Goal: Information Seeking & Learning: Learn about a topic

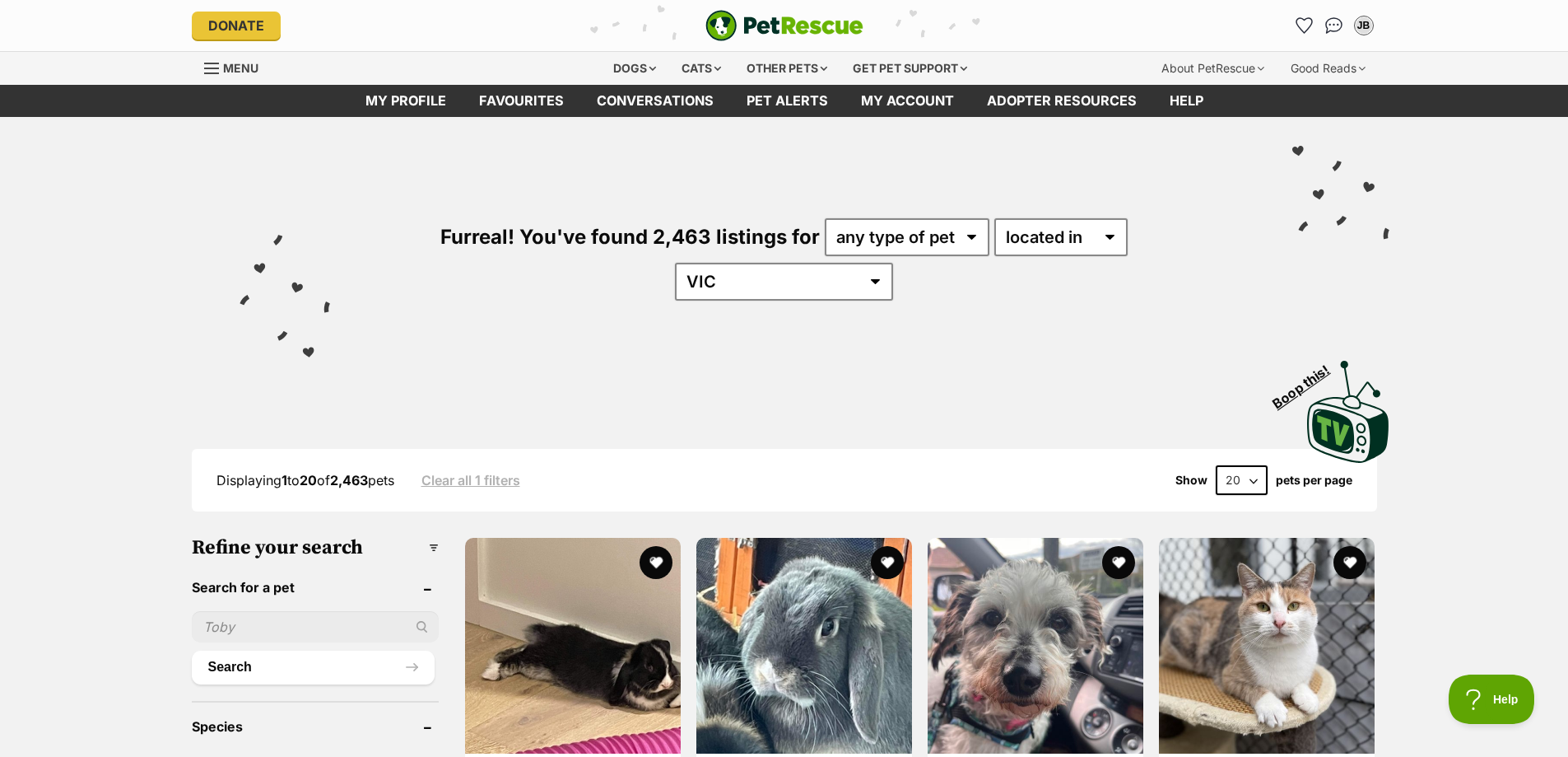
click at [871, 216] on div "Furreal! You've found 2,463 listings for any type of pet cats dogs other pets a…" at bounding box center [784, 232] width 1210 height 229
click at [860, 231] on select "any type of pet cats dogs other pets" at bounding box center [906, 237] width 165 height 38
select select "Cats"
click at [824, 218] on select "any type of pet cats dogs other pets" at bounding box center [906, 237] width 165 height 38
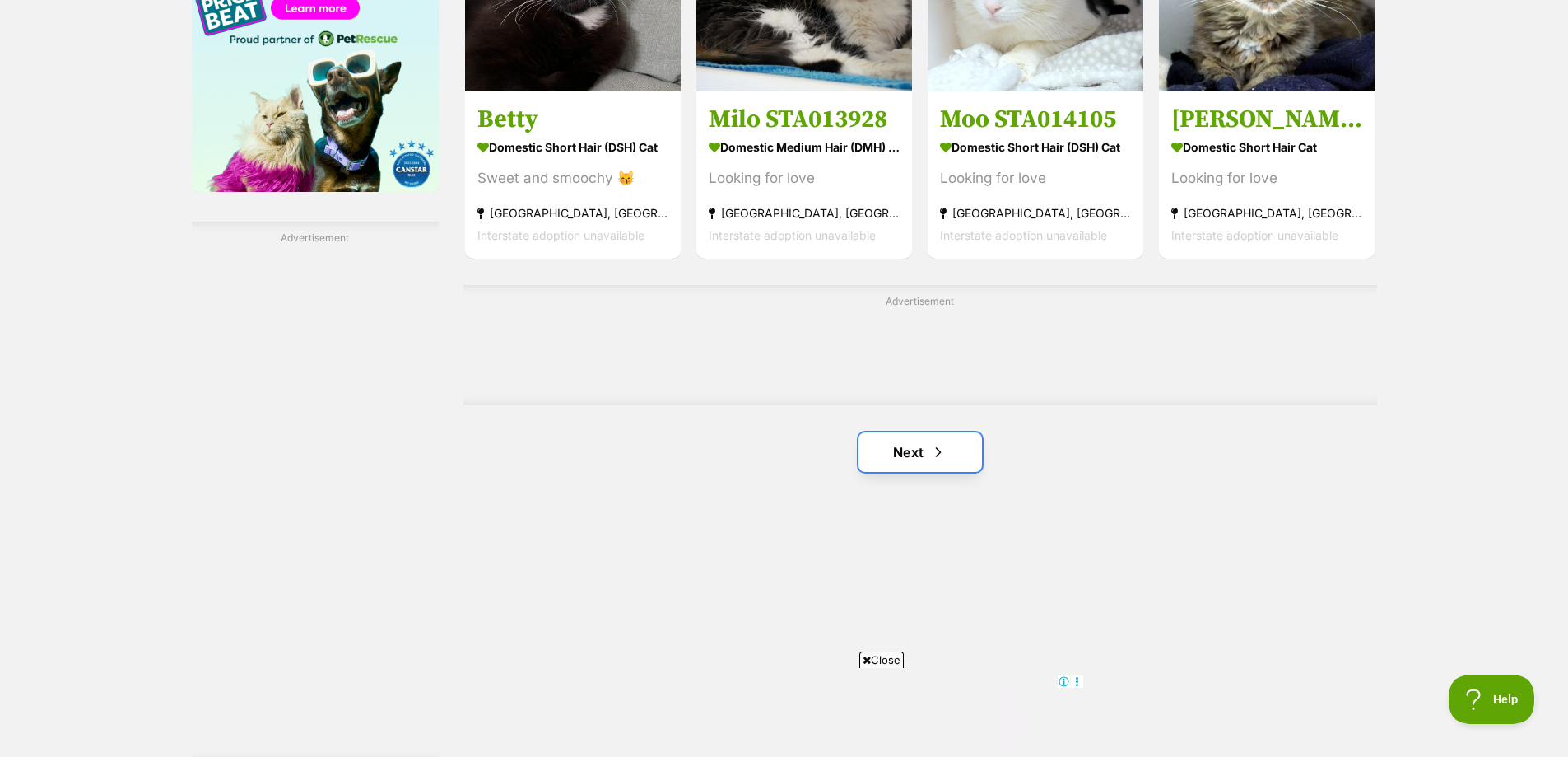
click at [957, 432] on link "Next" at bounding box center [920, 452] width 123 height 39
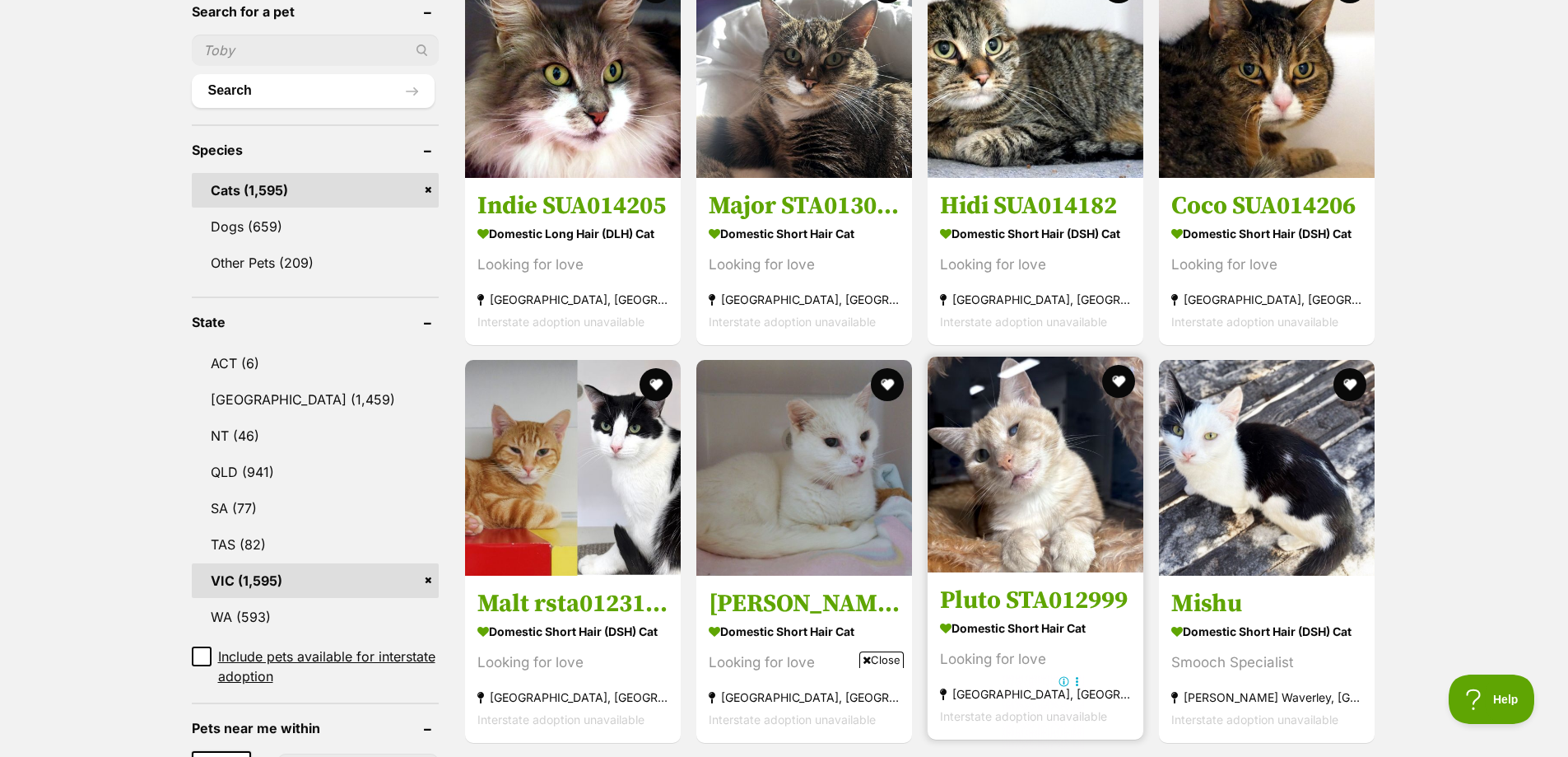
click at [958, 414] on img at bounding box center [1035, 464] width 215 height 216
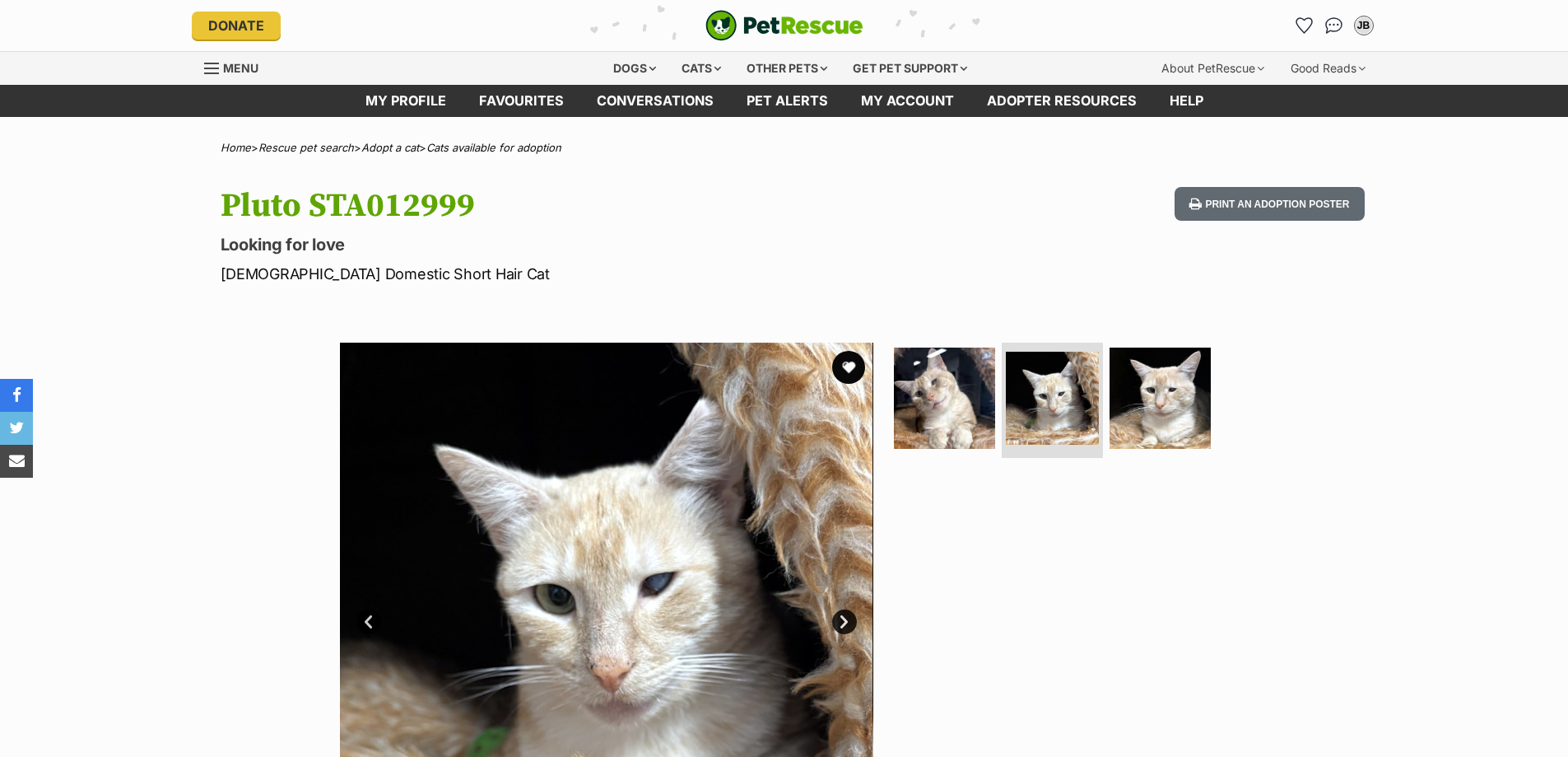
click at [1141, 385] on img at bounding box center [1159, 398] width 101 height 101
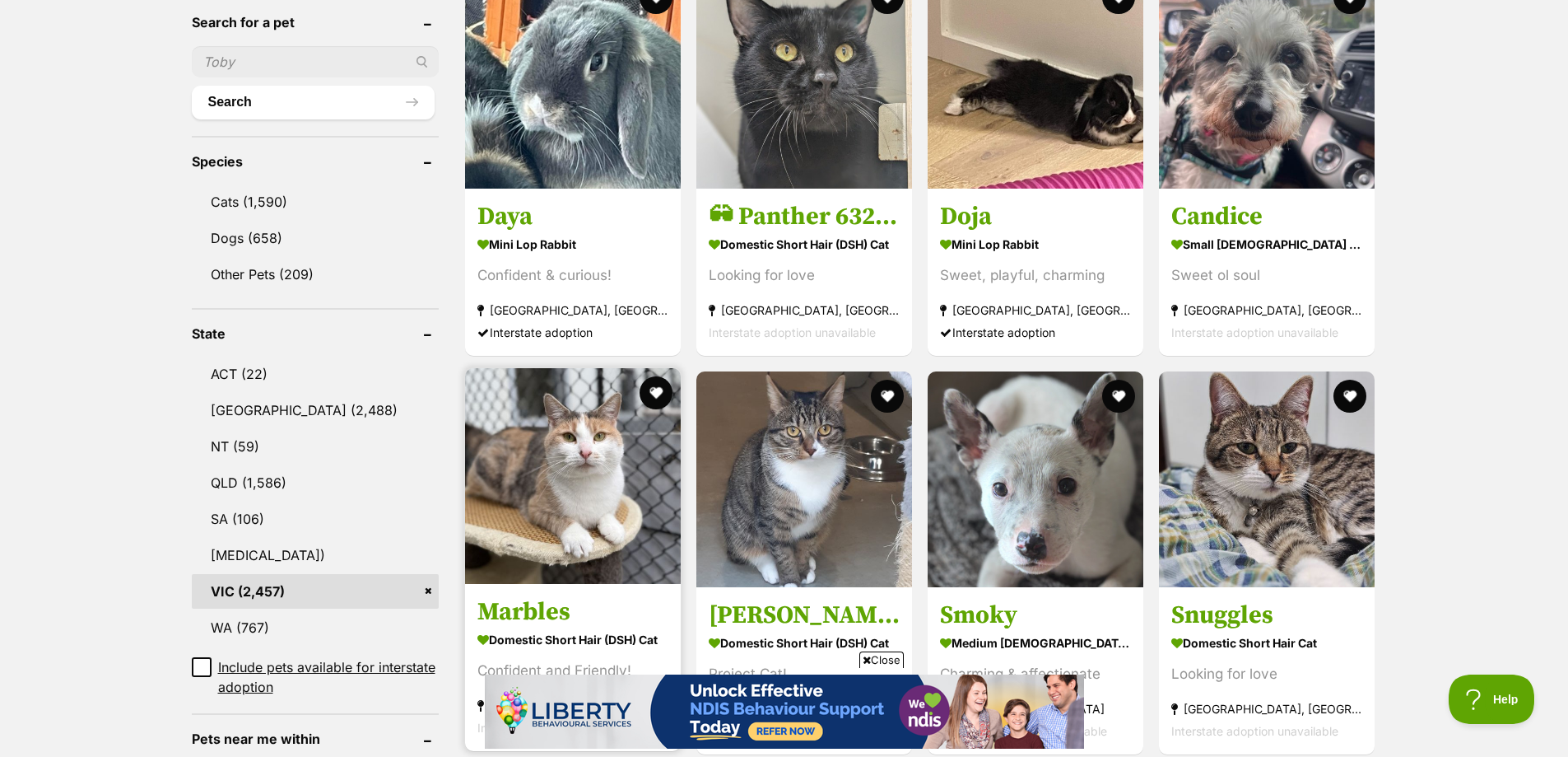
scroll to position [577, 0]
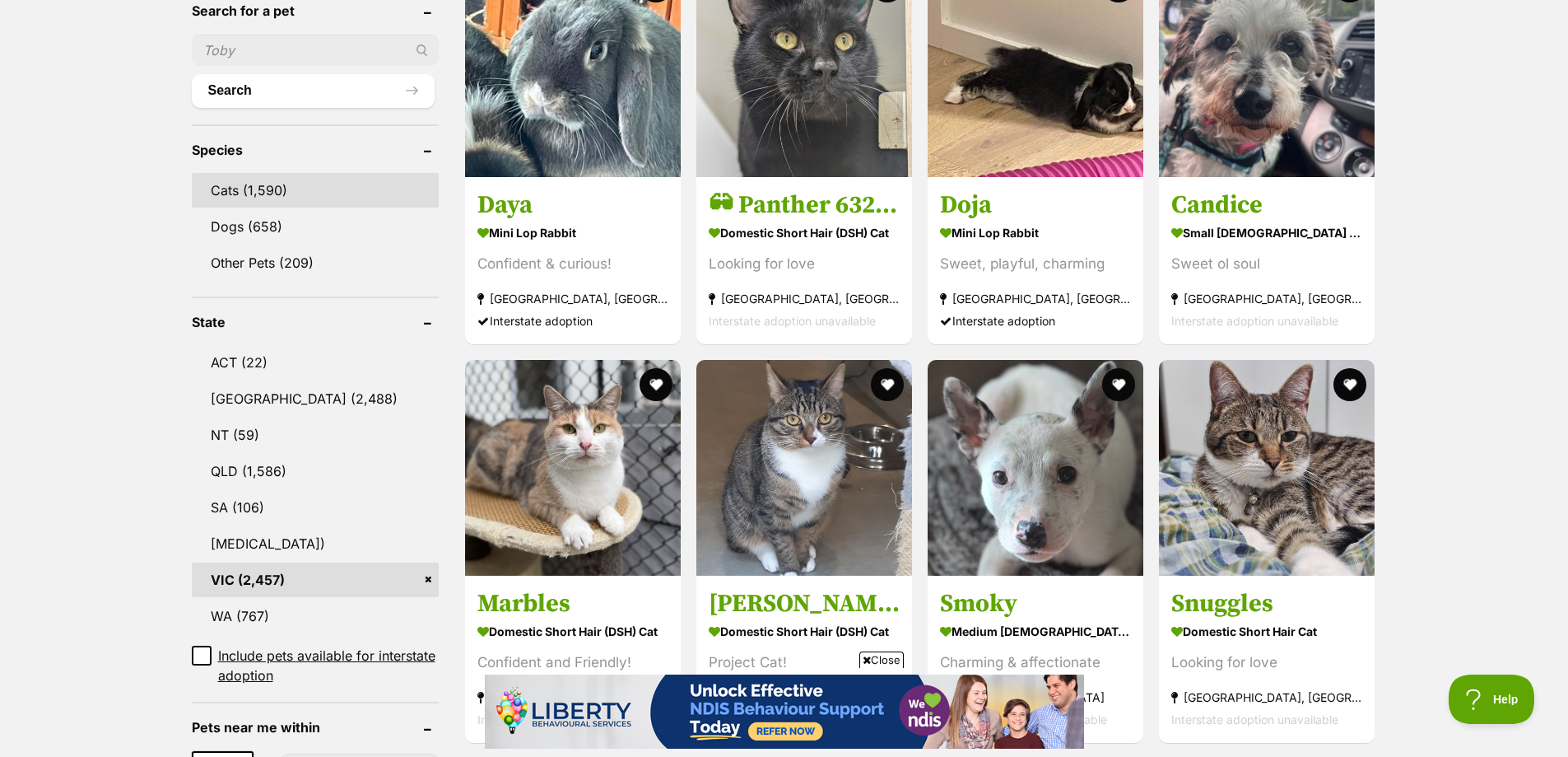
click at [252, 173] on link "Cats (1,590)" at bounding box center [315, 190] width 247 height 34
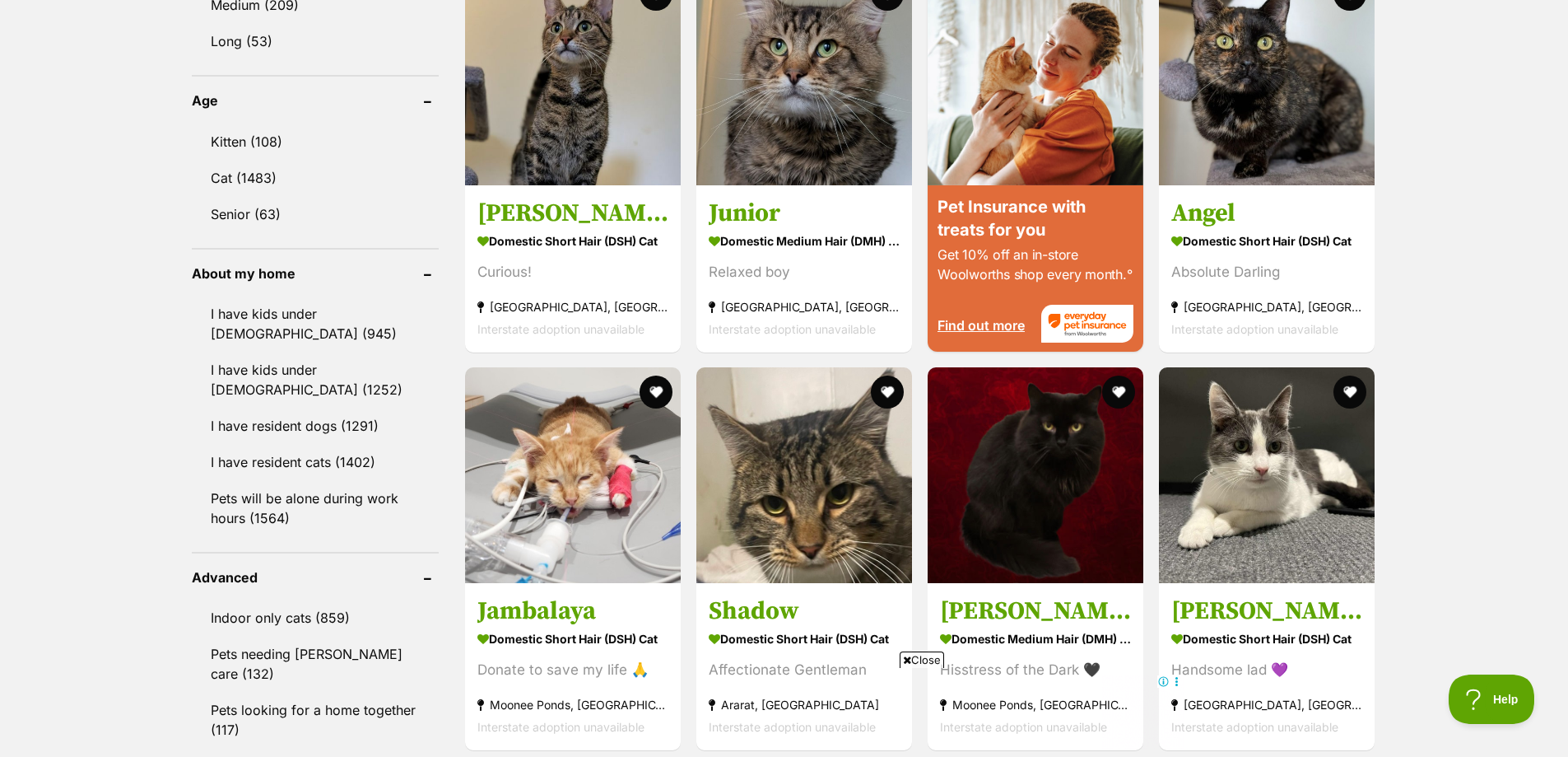
scroll to position [1317, 0]
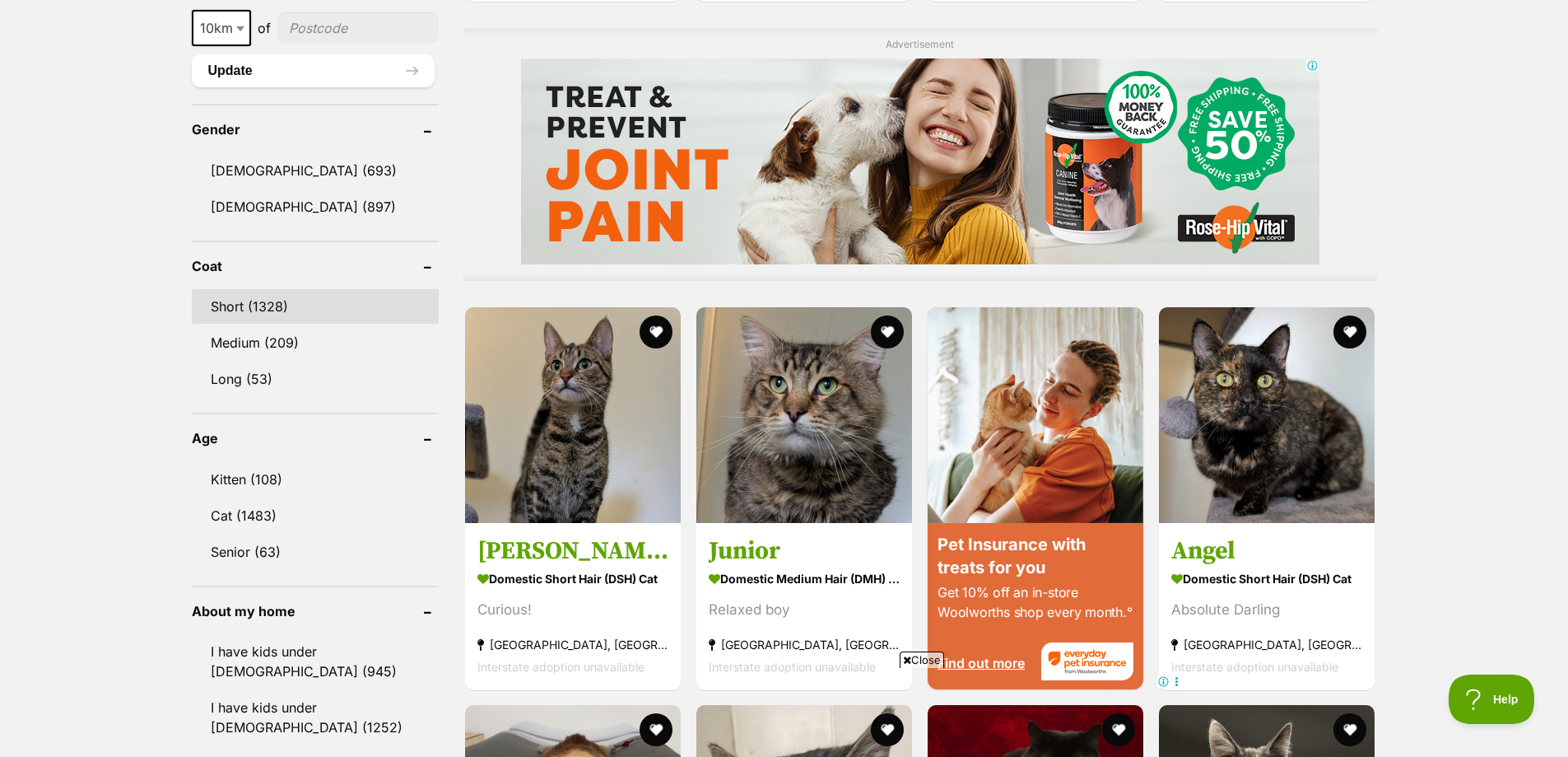
click at [252, 289] on link "Short (1328)" at bounding box center [315, 306] width 247 height 34
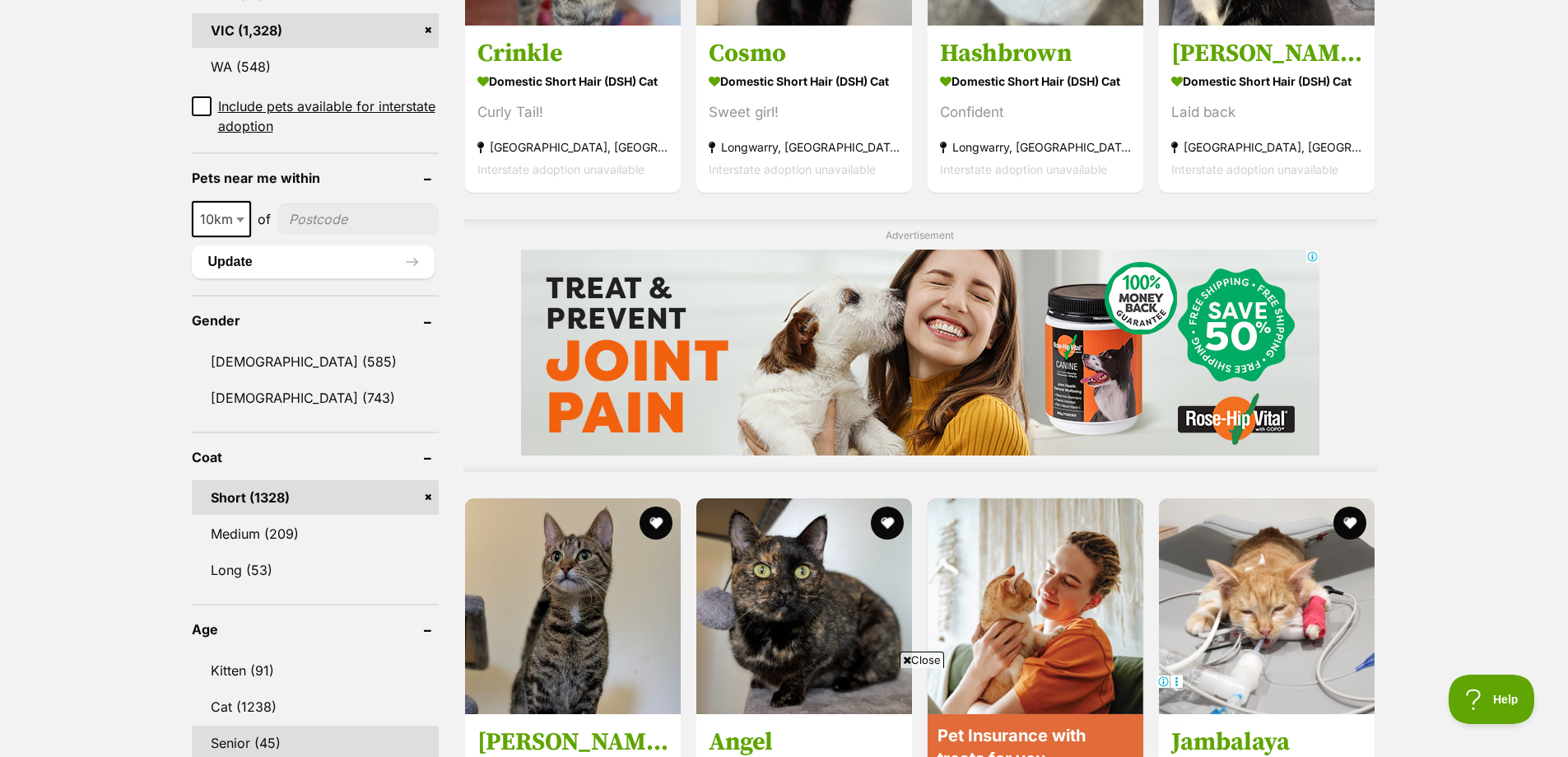
scroll to position [1482, 0]
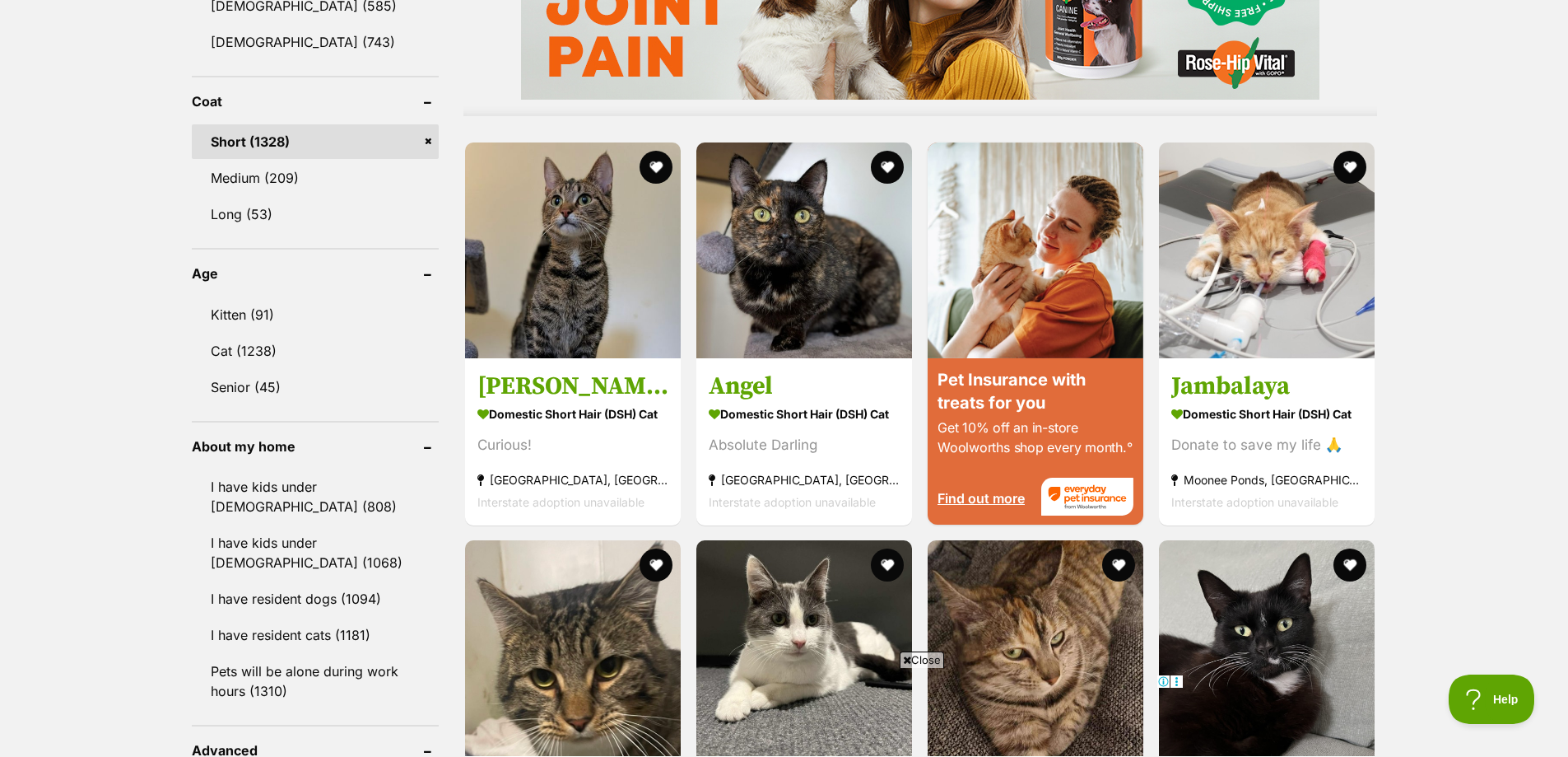
click at [428, 137] on link "Short (1328)" at bounding box center [315, 141] width 247 height 34
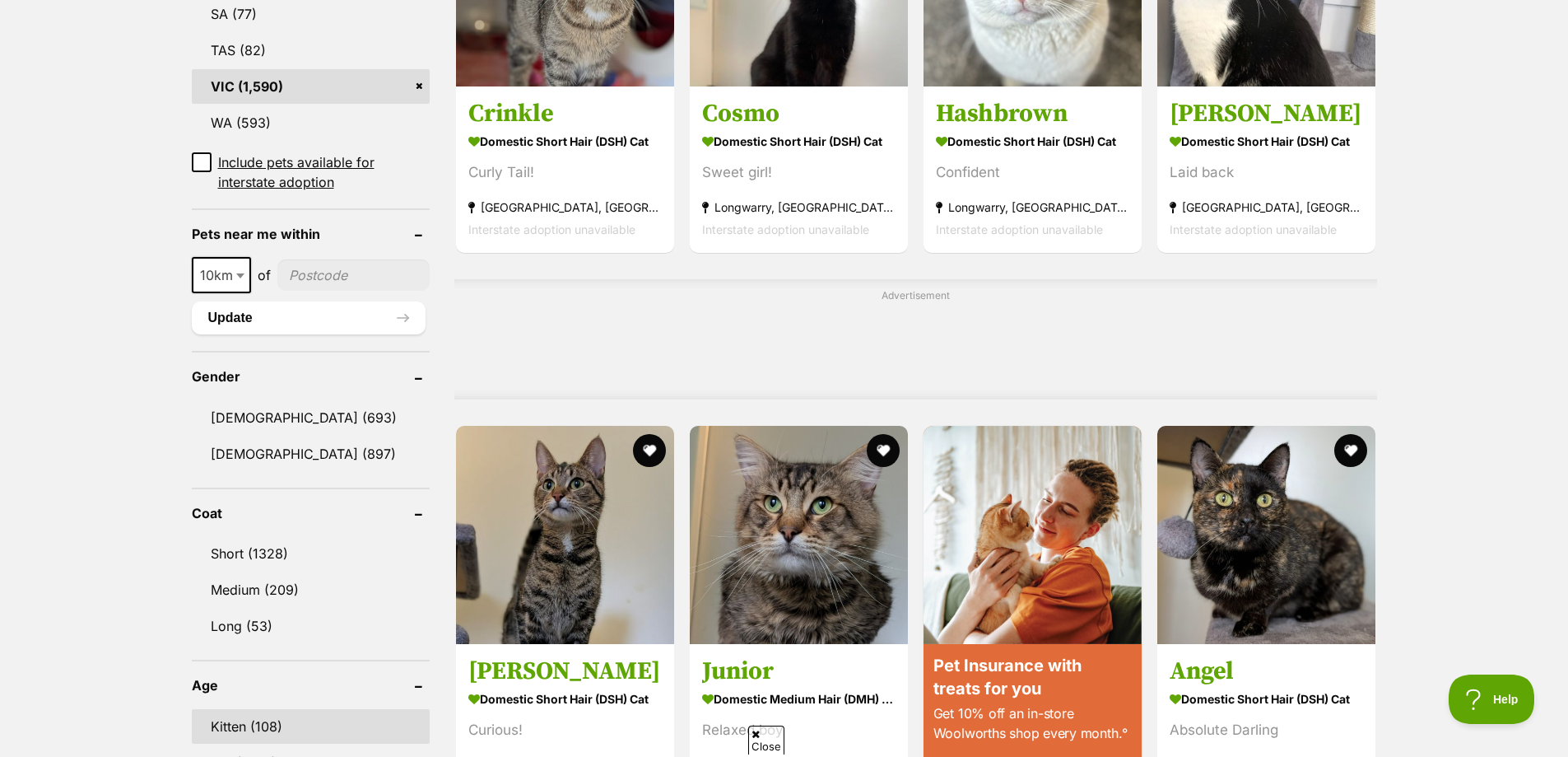
click at [268, 709] on link "Kitten (108)" at bounding box center [310, 726] width 238 height 34
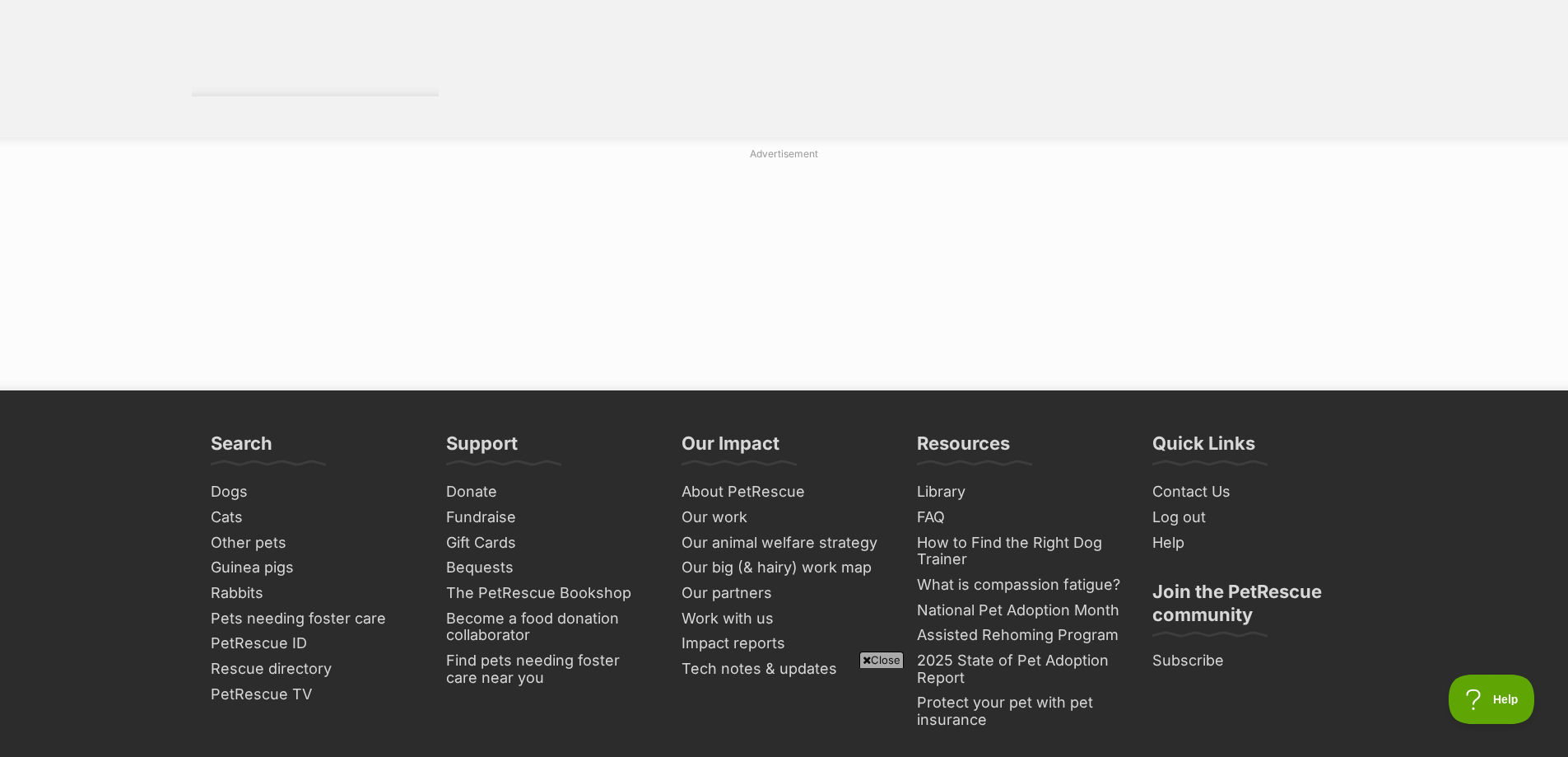
scroll to position [3375, 0]
